Goal: Information Seeking & Learning: Learn about a topic

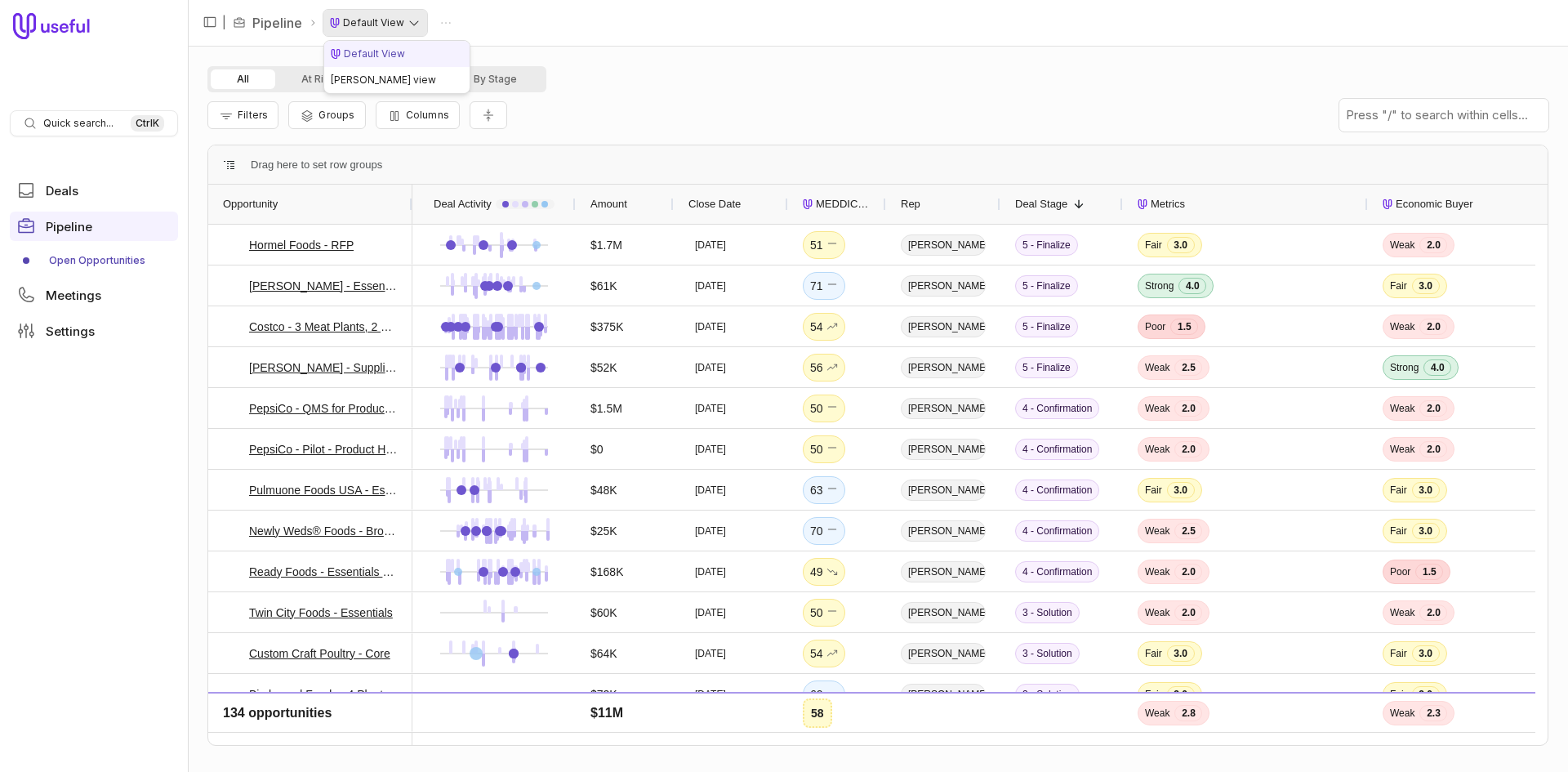
click at [380, 26] on html "Quick search... Ctrl K Deals Pipeline Open Opportunities Meetings Settings | Pi…" at bounding box center [784, 386] width 1568 height 772
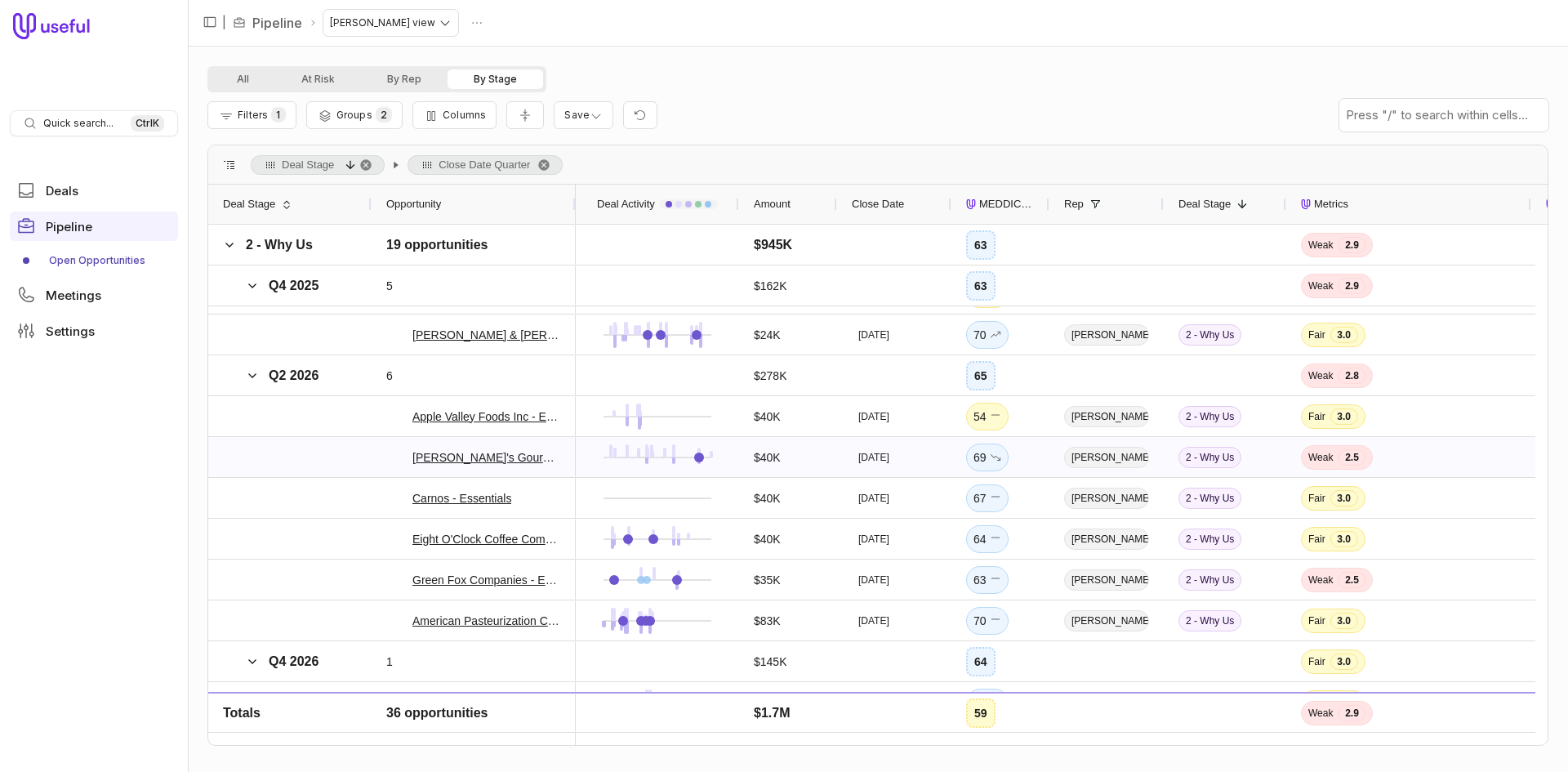
scroll to position [817, 0]
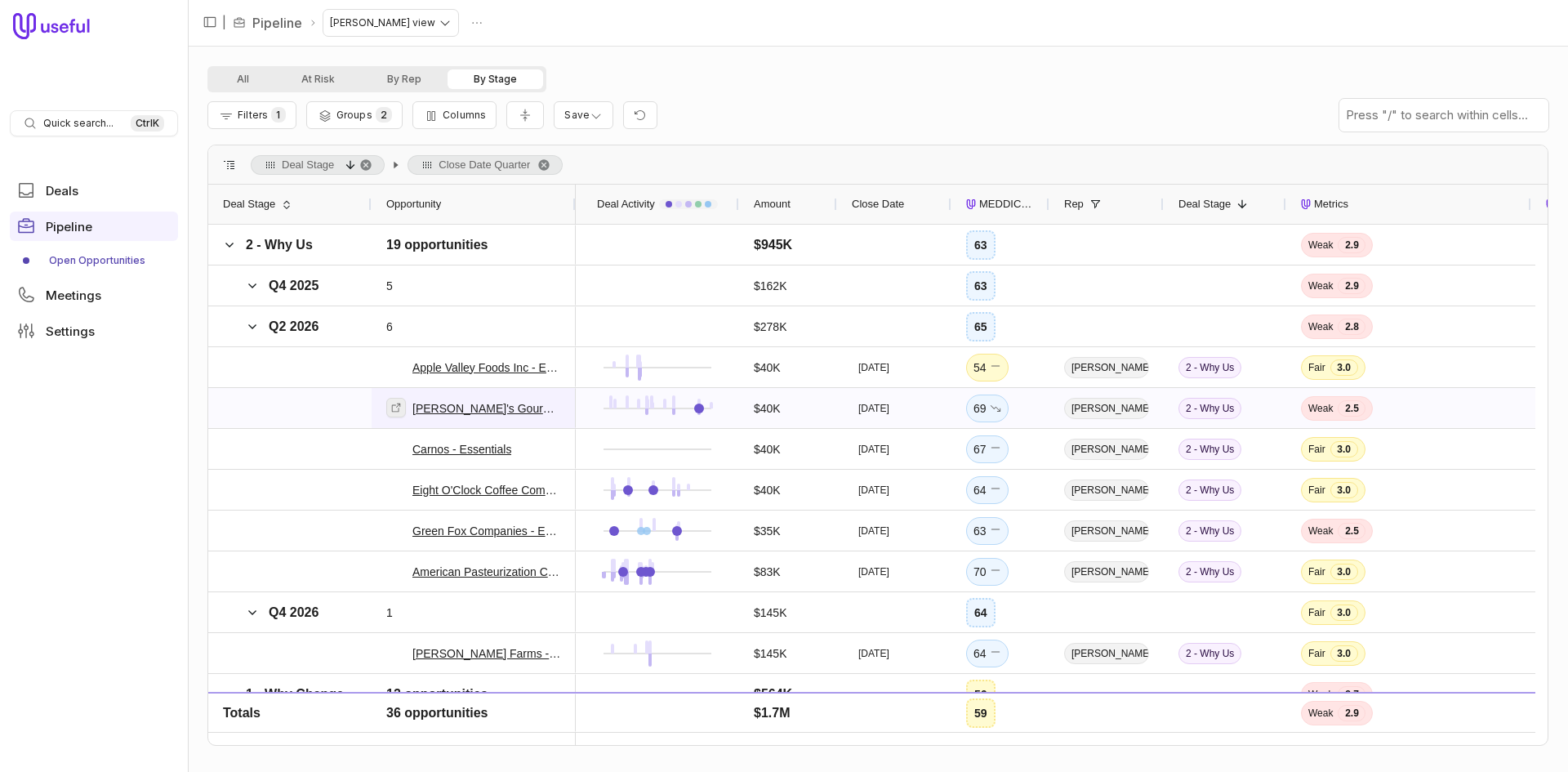
click at [396, 410] on icon at bounding box center [396, 407] width 11 height 11
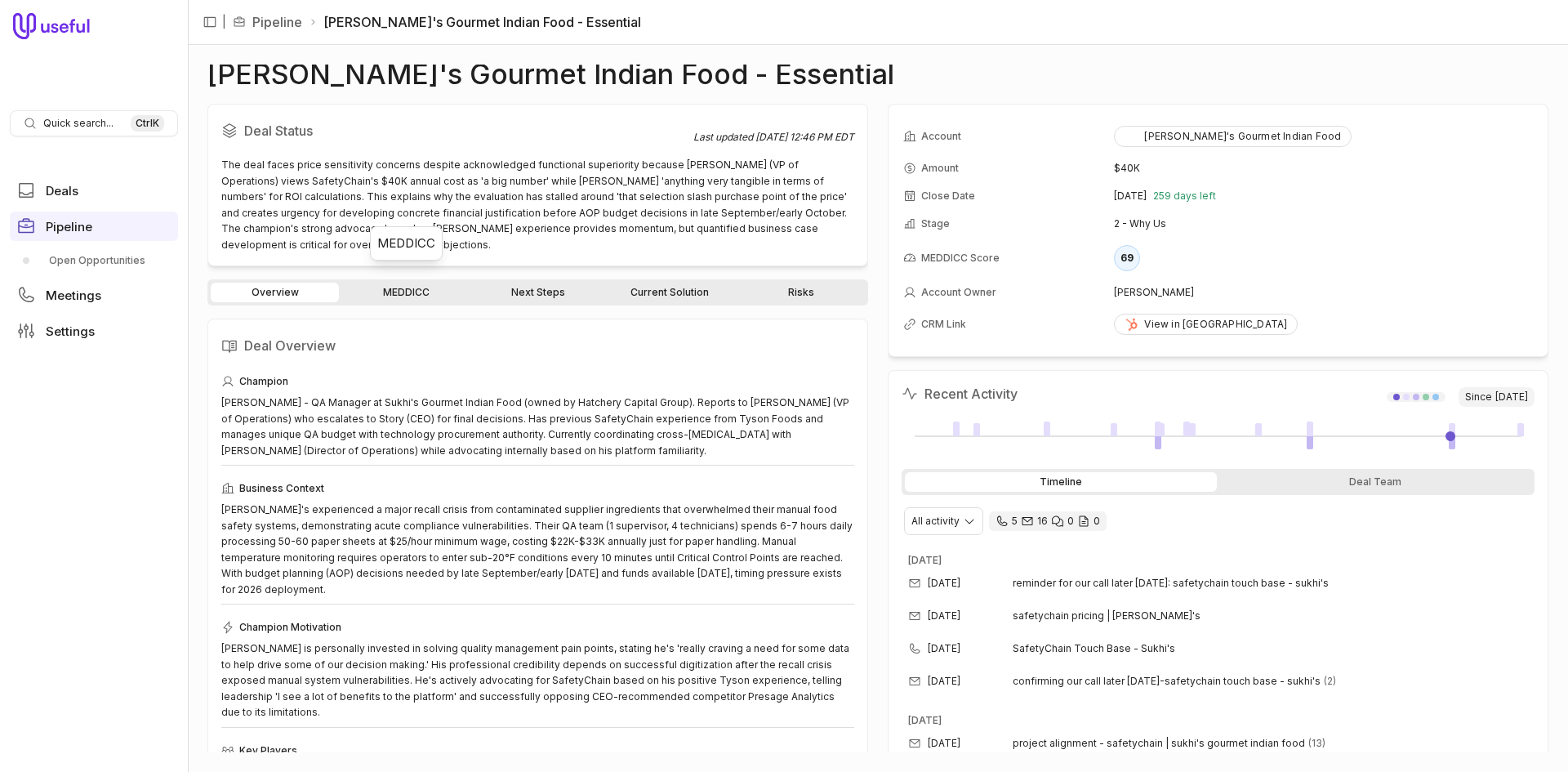
click at [430, 283] on link "MEDDICC" at bounding box center [406, 293] width 128 height 19
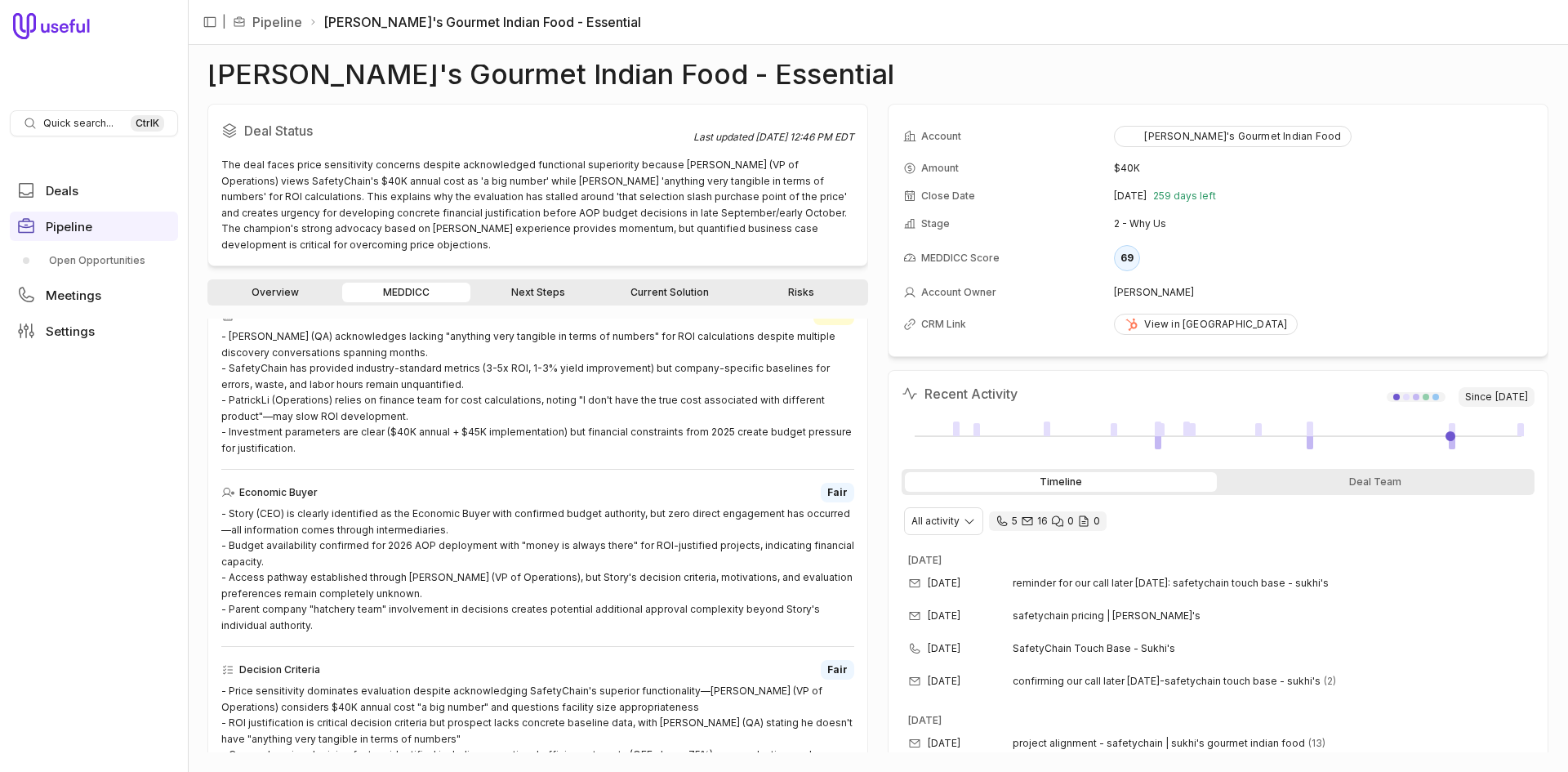
scroll to position [490, 0]
